Goal: Task Accomplishment & Management: Manage account settings

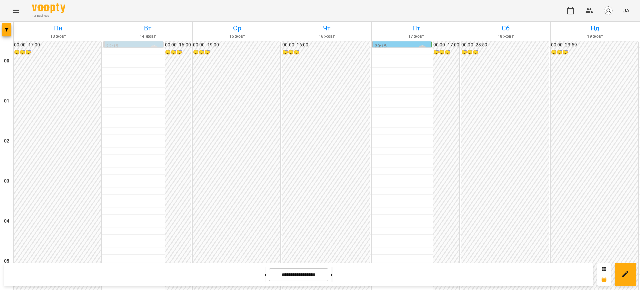
scroll to position [575, 0]
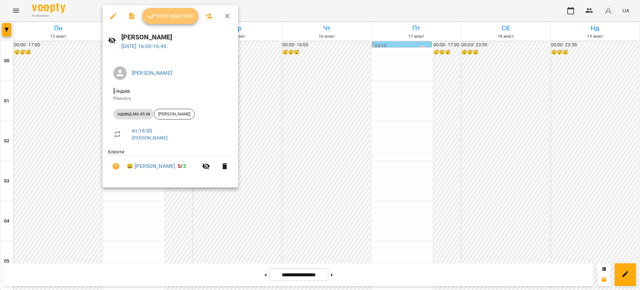
click at [174, 16] on span "Урок відбувся" at bounding box center [170, 16] width 45 height 8
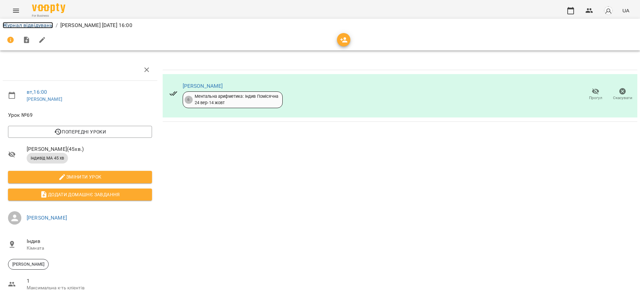
click at [24, 26] on link "Журнал відвідувань" at bounding box center [28, 25] width 50 height 6
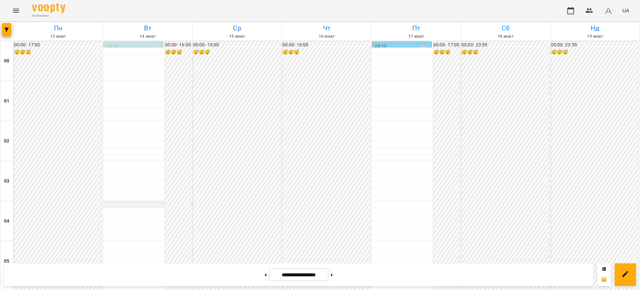
scroll to position [667, 0]
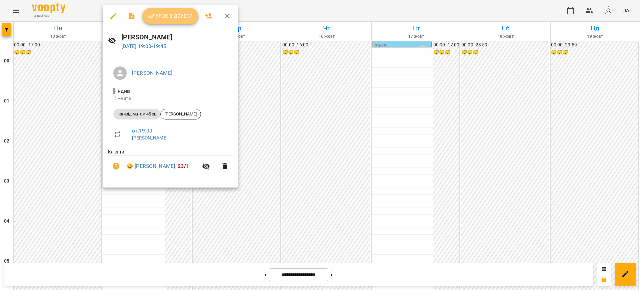
click at [171, 16] on span "Урок відбувся" at bounding box center [170, 16] width 45 height 8
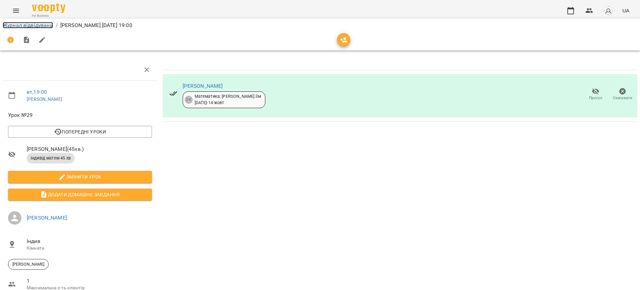
click at [41, 25] on link "Журнал відвідувань" at bounding box center [28, 25] width 50 height 6
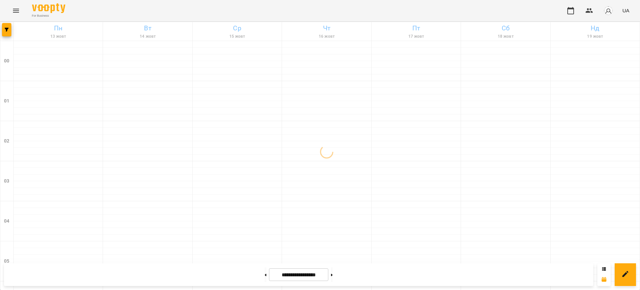
scroll to position [741, 0]
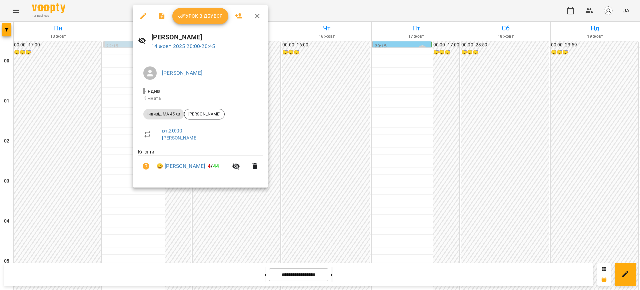
click at [196, 17] on span "Урок відбувся" at bounding box center [200, 16] width 45 height 8
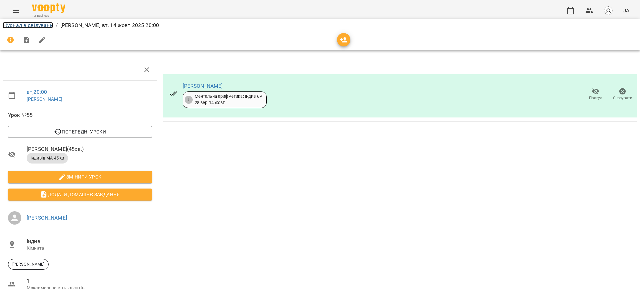
click at [29, 23] on link "Журнал відвідувань" at bounding box center [28, 25] width 50 height 6
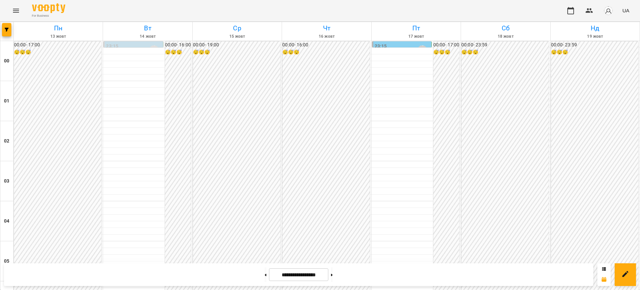
scroll to position [708, 0]
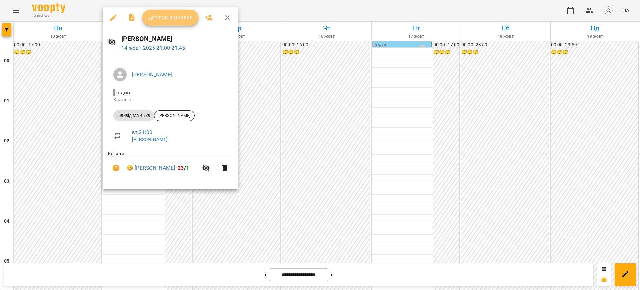
click at [176, 17] on span "Урок відбувся" at bounding box center [170, 18] width 45 height 8
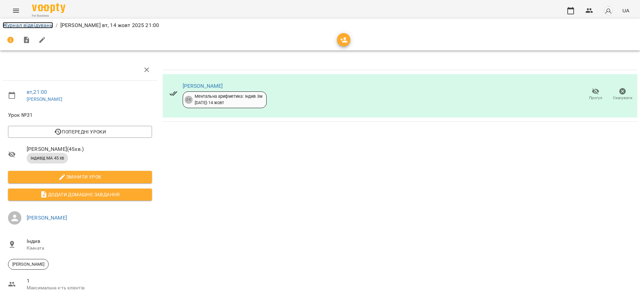
click at [41, 26] on link "Журнал відвідувань" at bounding box center [28, 25] width 50 height 6
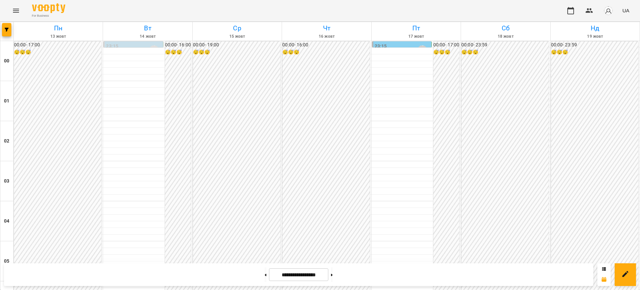
scroll to position [575, 0]
